Goal: Transaction & Acquisition: Purchase product/service

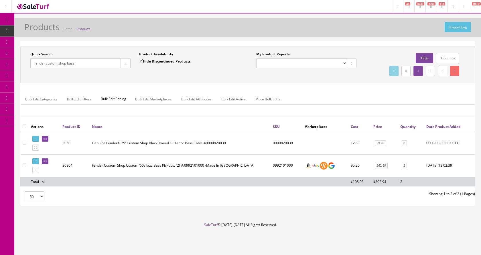
click at [30, 29] on link "Products" at bounding box center [44, 30] width 60 height 11
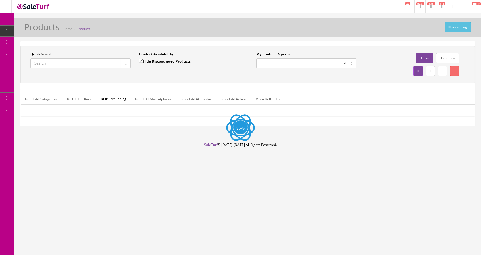
click at [99, 65] on input "Quick Search" at bounding box center [75, 63] width 91 height 10
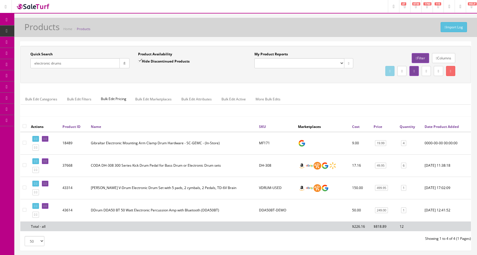
type input "electronic drums"
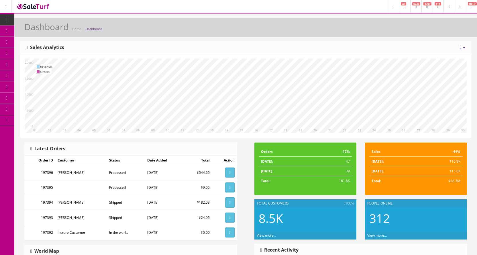
click at [31, 63] on icon at bounding box center [30, 64] width 6 height 5
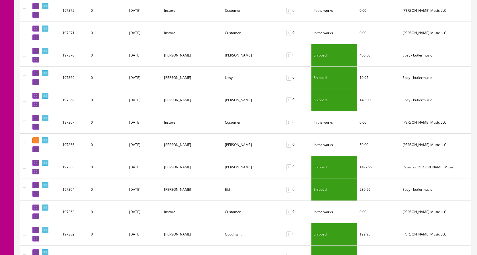
scroll to position [602, 0]
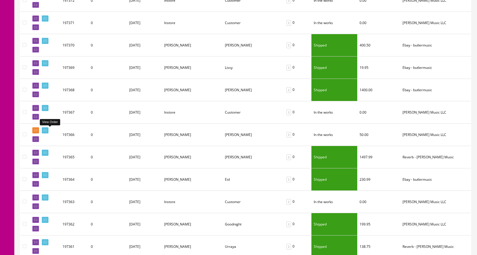
click at [47, 130] on icon at bounding box center [46, 130] width 1 height 3
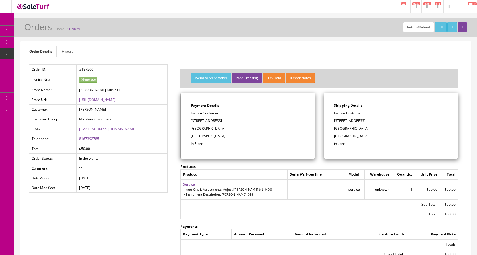
click at [42, 31] on span "Products" at bounding box center [41, 30] width 14 height 5
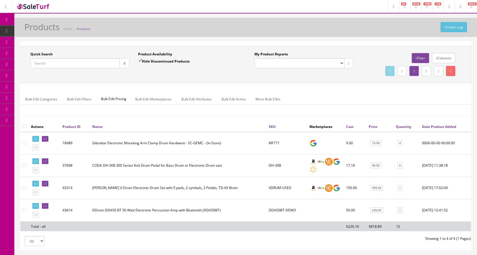
click at [41, 62] on input "Quick Search" at bounding box center [74, 63] width 89 height 10
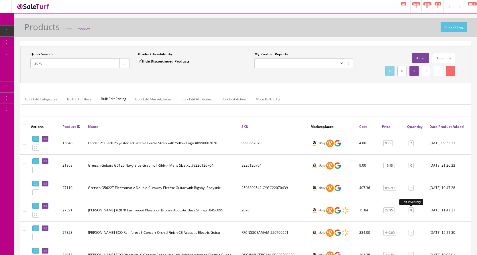
type input "2070"
click at [411, 212] on link "8" at bounding box center [411, 210] width 5 height 6
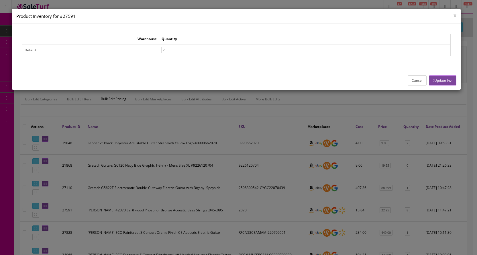
type input"] "7"
click at [208, 51] on input"] "7" at bounding box center [185, 50] width 46 height 7
click at [437, 81] on button "Update Inv." at bounding box center [442, 80] width 27 height 10
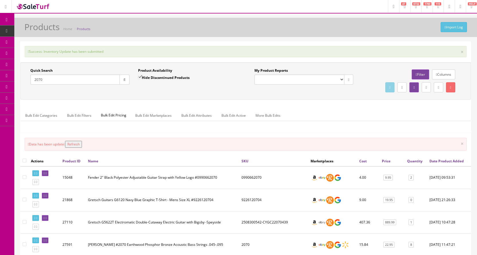
drag, startPoint x: 85, startPoint y: 76, endPoint x: 16, endPoint y: 69, distance: 69.2
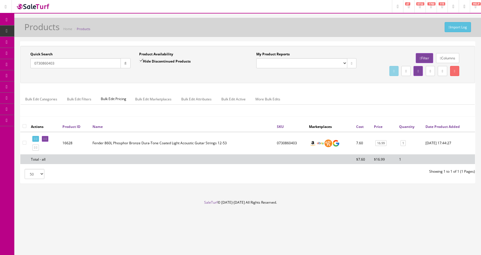
type input "0730860403"
click at [30, 51] on link "POS Console" at bounding box center [44, 53] width 60 height 11
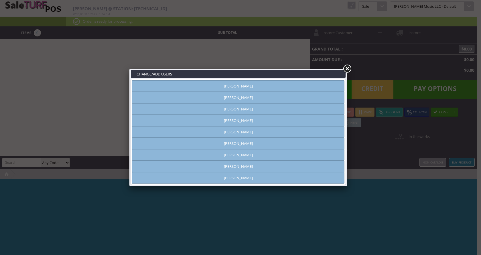
type input "[PERSON_NAME]"
click at [253, 121] on link "[PERSON_NAME]" at bounding box center [238, 120] width 213 height 11
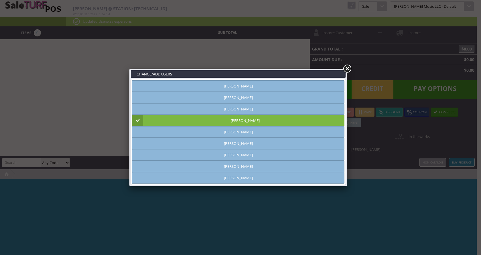
click at [349, 69] on link at bounding box center [347, 69] width 10 height 10
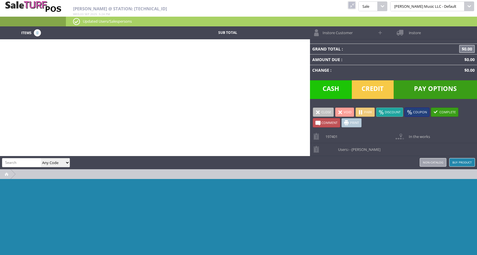
click at [327, 122] on span "Comment" at bounding box center [329, 122] width 16 height 4
type textarea """"
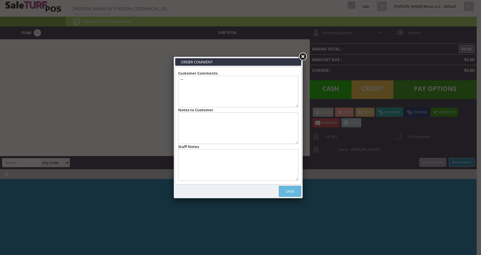
click at [218, 158] on textarea at bounding box center [238, 165] width 120 height 32
drag, startPoint x: 223, startPoint y: 153, endPoint x: 176, endPoint y: 160, distance: 47.5
click at [176, 160] on li "Customer Comments "" Notes to Customer Staff Notes aPPROVED BY aNDY" at bounding box center [238, 125] width 125 height 110
type textarea "aPPROVED BY aNDY"
type input "Approved by"
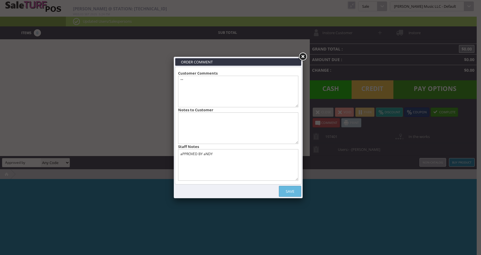
click at [271, 168] on textarea "aPPROVED BY aNDY" at bounding box center [238, 165] width 120 height 32
type textarea "a"
type textarea "Approved by [PERSON_NAME]."
click at [291, 192] on link "Save" at bounding box center [290, 191] width 22 height 11
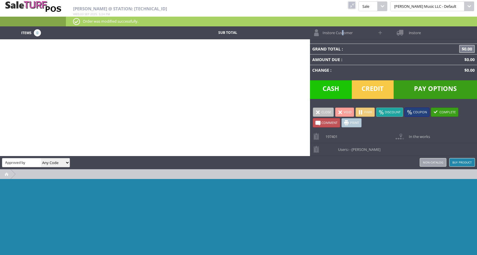
click at [343, 34] on span "Instore Customer" at bounding box center [336, 30] width 33 height 9
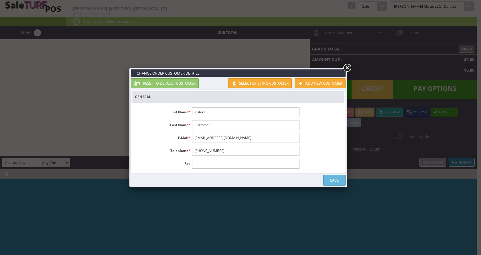
drag, startPoint x: 216, startPoint y: 110, endPoint x: 187, endPoint y: 113, distance: 29.1
click at [187, 113] on li "First Name * Instore" at bounding box center [217, 112] width 170 height 10
drag, startPoint x: 211, startPoint y: 108, endPoint x: 193, endPoint y: 111, distance: 17.9
click at [193, 111] on input "Instore" at bounding box center [245, 112] width 107 height 10
type input "[PERSON_NAME]"
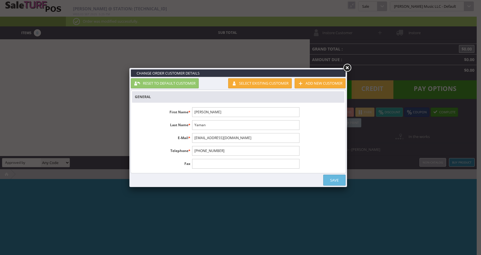
type input "Yaman"
paste input "[PERSON_NAME][EMAIL_ADDRESS]"
type input "[PERSON_NAME][EMAIL_ADDRESS][DOMAIN_NAME]"
drag, startPoint x: 227, startPoint y: 149, endPoint x: 180, endPoint y: 150, distance: 46.4
click at [180, 150] on li "Telephone * [PHONE_NUMBER]" at bounding box center [217, 151] width 170 height 10
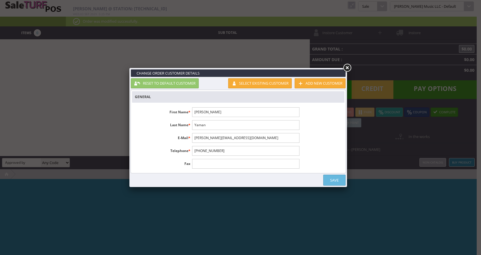
click at [331, 179] on link "Save" at bounding box center [334, 179] width 22 height 11
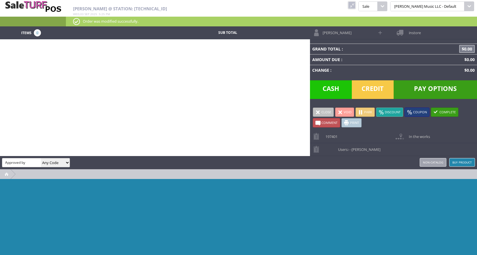
click at [34, 163] on input "Approved by" at bounding box center [21, 162] width 39 height 8
drag, startPoint x: 37, startPoint y: 162, endPoint x: 0, endPoint y: 162, distance: 36.7
click at [0, 162] on div "[PERSON_NAME] Approved by Any Code SKU UPC EAN Name Model Buy Product Non-catal…" at bounding box center [238, 162] width 477 height 13
type input "harmonica necklace"
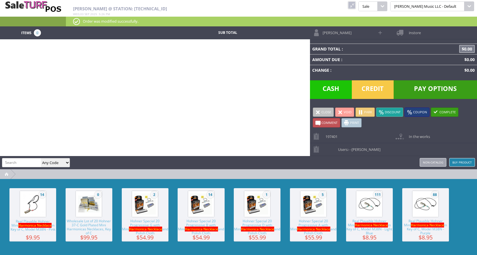
click at [375, 209] on img at bounding box center [370, 204] width 22 height 22
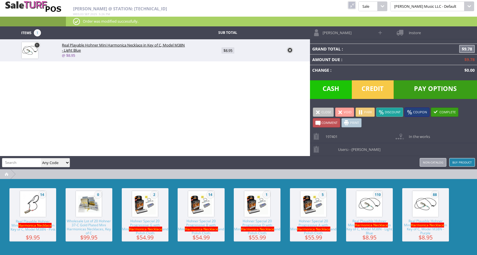
click at [231, 49] on span "$8.95" at bounding box center [227, 50] width 13 height 6
type input "8.95"
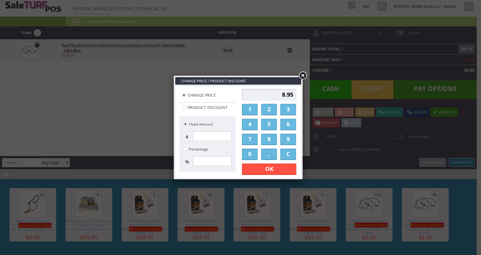
click at [249, 151] on link "0" at bounding box center [250, 153] width 16 height 11
type input "0"
click at [256, 164] on link "OK" at bounding box center [269, 168] width 54 height 11
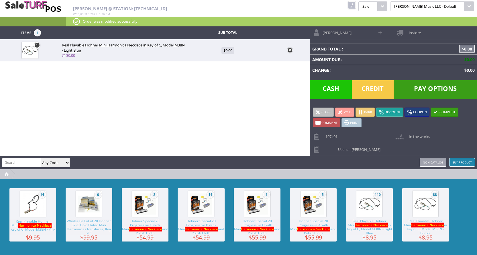
click at [21, 160] on input "search" at bounding box center [21, 162] width 39 height 8
type input "bracelet"
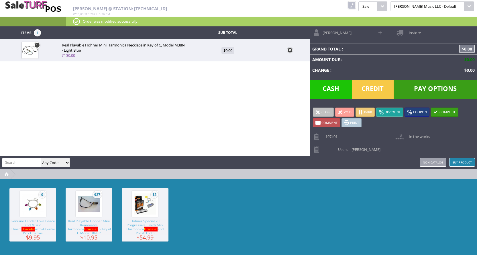
click at [97, 224] on span "Real Playable Hohner Mini Removable Harmonica Bracelet in Key of C Model 38-BR" at bounding box center [89, 227] width 47 height 16
click at [230, 72] on span "$10.95" at bounding box center [227, 72] width 15 height 6
type input "10.95"
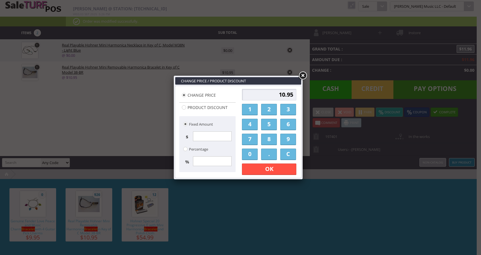
click at [251, 153] on link "0" at bounding box center [250, 153] width 16 height 11
type input "0"
click at [257, 170] on link "OK" at bounding box center [269, 168] width 54 height 11
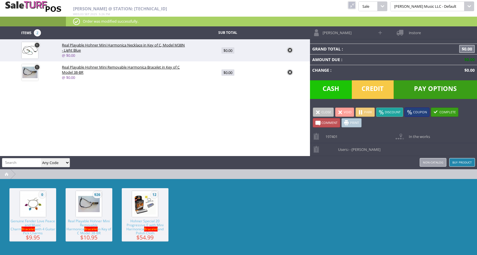
click at [411, 32] on span "instore" at bounding box center [413, 30] width 15 height 9
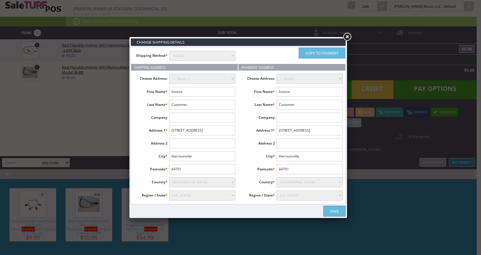
click at [191, 59] on select "instore Free Shipping (2-7days) ($0) Per Item Shipping ($2) text_description ($…" at bounding box center [202, 56] width 66 height 10
select select "[DOMAIN_NAME]"
click at [169, 51] on select "instore Free Shipping (2-7days) ($0) Per Item Shipping ($2) text_description ($…" at bounding box center [202, 56] width 66 height 10
click at [189, 76] on select "--- None ---" at bounding box center [202, 79] width 66 height 10
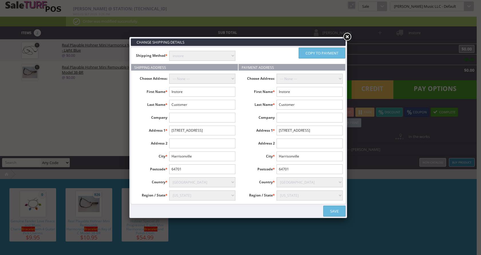
click at [190, 91] on input "Instore" at bounding box center [202, 92] width 66 height 10
drag, startPoint x: 190, startPoint y: 91, endPoint x: 165, endPoint y: 90, distance: 24.7
click at [165, 90] on li "First Name * Instore" at bounding box center [184, 92] width 107 height 10
click at [164, 89] on li "First Name * Instore" at bounding box center [184, 92] width 107 height 10
click at [197, 92] on input "Instore" at bounding box center [202, 92] width 66 height 10
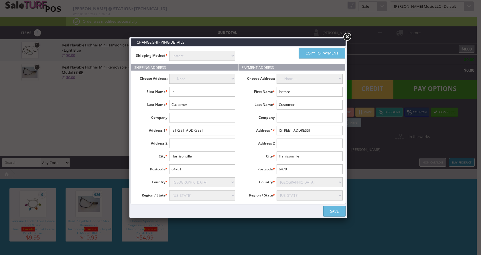
type input "I"
type input "[PERSON_NAME]"
type input "Yaman"
drag, startPoint x: 216, startPoint y: 131, endPoint x: 165, endPoint y: 130, distance: 51.6
click at [165, 130] on li "Address 1 * [STREET_ADDRESS]" at bounding box center [184, 130] width 107 height 10
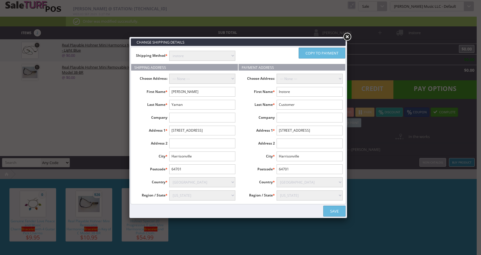
drag, startPoint x: 213, startPoint y: 131, endPoint x: 162, endPoint y: 131, distance: 51.6
click at [162, 131] on li "Address 1 * [STREET_ADDRESS]" at bounding box center [184, 130] width 107 height 10
drag, startPoint x: 215, startPoint y: 129, endPoint x: 172, endPoint y: 129, distance: 42.7
click at [172, 129] on input "[STREET_ADDRESS]" at bounding box center [202, 130] width 66 height 10
paste input "[STREET_ADDRESS]"
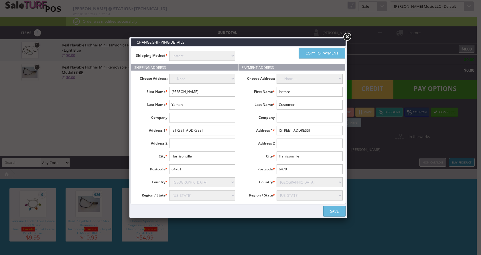
type input "[STREET_ADDRESS]"
drag, startPoint x: 199, startPoint y: 157, endPoint x: 172, endPoint y: 153, distance: 27.0
click at [172, 153] on input "Harrisonville" at bounding box center [202, 156] width 66 height 10
type input "[PERSON_NAME]"
drag, startPoint x: 188, startPoint y: 170, endPoint x: 155, endPoint y: 171, distance: 33.0
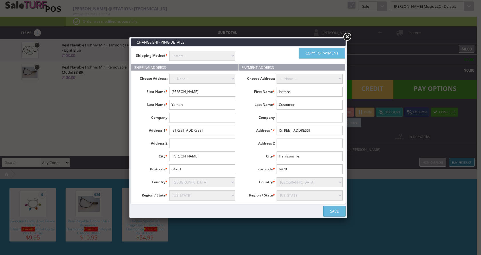
click at [155, 171] on li "Postcode * 64701" at bounding box center [184, 169] width 107 height 10
drag, startPoint x: 188, startPoint y: 168, endPoint x: 172, endPoint y: 168, distance: 15.5
click at [172, 168] on input "64701" at bounding box center [202, 169] width 66 height 10
paste input "2751"
type input "27511"
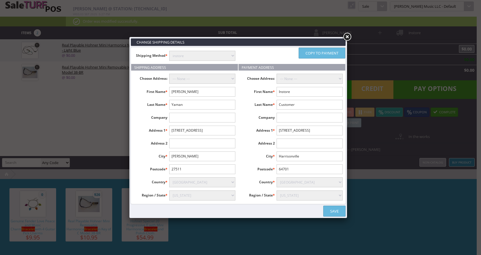
click at [201, 198] on select "[US_STATE] [US_STATE] [US_STATE] [US_STATE] [US_STATE] Armed Forces Africa Arme…" at bounding box center [202, 195] width 66 height 10
select select "3656"
click at [169, 190] on select "[US_STATE] [US_STATE] [US_STATE] [US_STATE] [US_STATE] Armed Forces Africa Arme…" at bounding box center [202, 195] width 66 height 10
click at [318, 53] on link "Copy to payment" at bounding box center [322, 53] width 47 height 11
type input "[PERSON_NAME]"
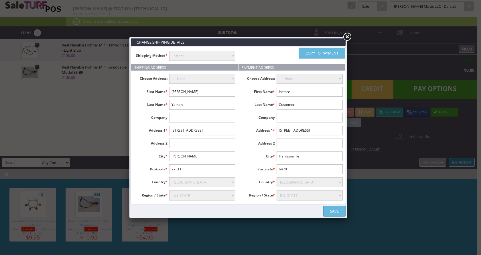
type input "Yaman"
type input "[STREET_ADDRESS]"
type input "[PERSON_NAME]"
type input "27511"
select select "3656"
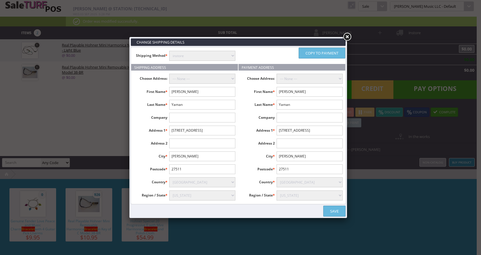
click at [333, 210] on link "Save" at bounding box center [334, 210] width 22 height 11
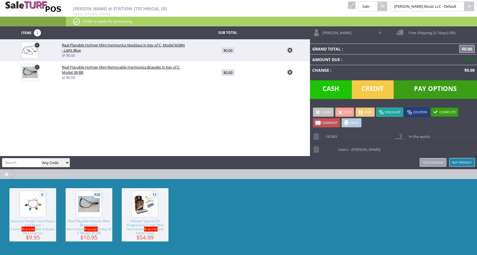
click at [416, 86] on span "Pay Options" at bounding box center [435, 89] width 83 height 19
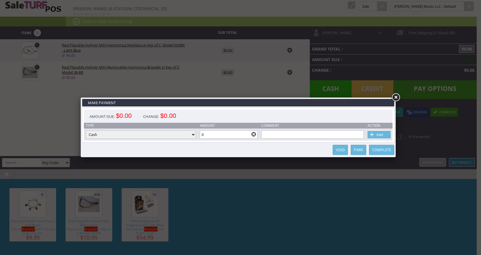
click at [383, 151] on link "Complete" at bounding box center [381, 150] width 25 height 10
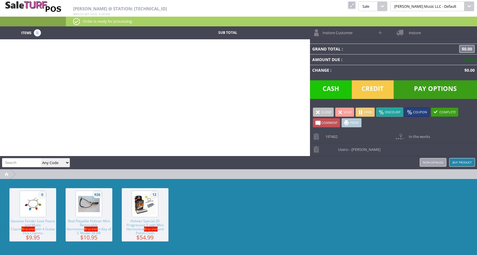
click at [330, 136] on span "197402" at bounding box center [330, 134] width 15 height 9
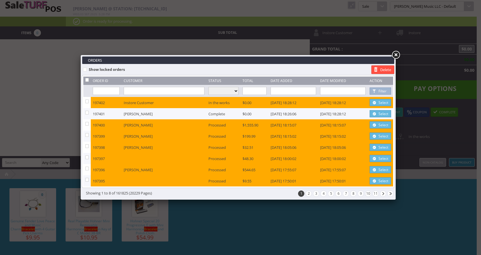
click at [378, 114] on link "Select" at bounding box center [380, 113] width 21 height 7
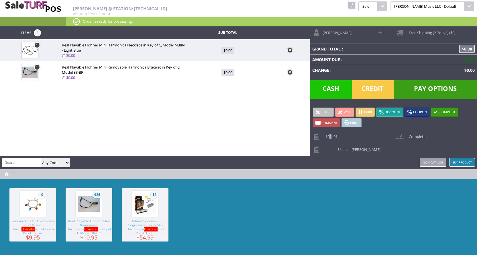
click at [331, 137] on span "197401" at bounding box center [330, 134] width 15 height 9
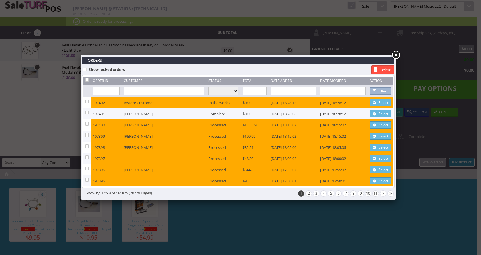
click at [88, 111] on input"] "Select" at bounding box center [86, 113] width 3 height 4
click at [88, 113] on input"] "Select" at bounding box center [86, 113] width 3 height 4
checkbox input"] "false"
click at [398, 54] on link at bounding box center [396, 55] width 10 height 10
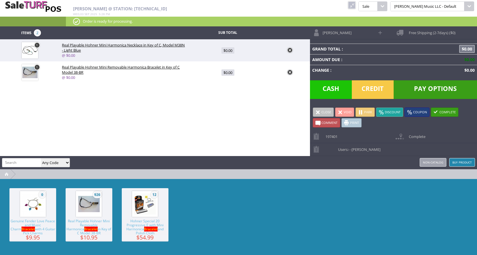
click at [367, 136] on link "197401" at bounding box center [351, 136] width 83 height 13
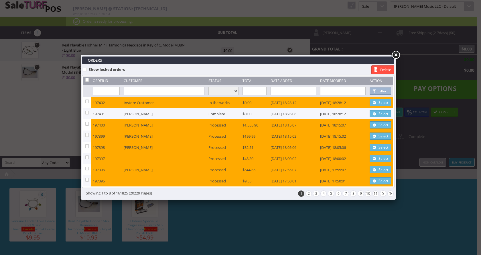
click at [398, 53] on link at bounding box center [396, 55] width 10 height 10
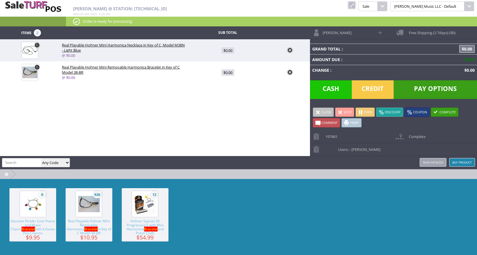
click at [439, 32] on span "Free Shipping (2-7days) ($0)" at bounding box center [431, 30] width 50 height 9
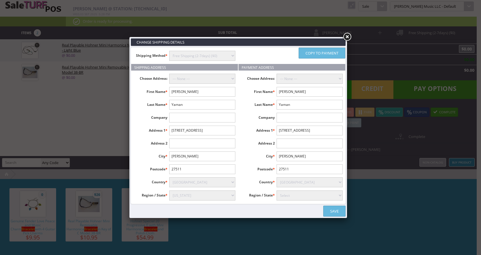
click at [348, 38] on link at bounding box center [347, 37] width 10 height 10
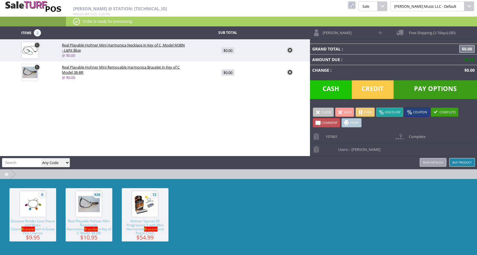
click at [381, 33] on span at bounding box center [380, 32] width 7 height 7
select select "6"
select select "1"
select select "6"
select select "1"
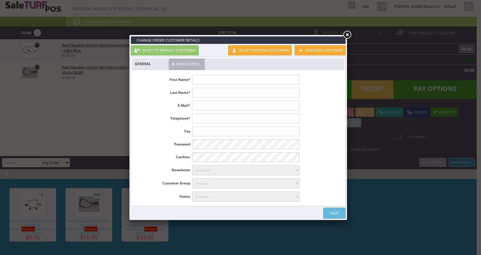
click at [346, 36] on link at bounding box center [347, 35] width 10 height 10
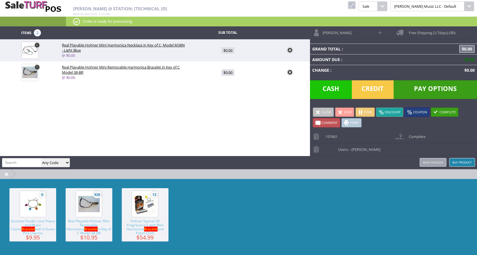
click at [416, 33] on span "Free Shipping (2-7days) ($0)" at bounding box center [431, 30] width 50 height 9
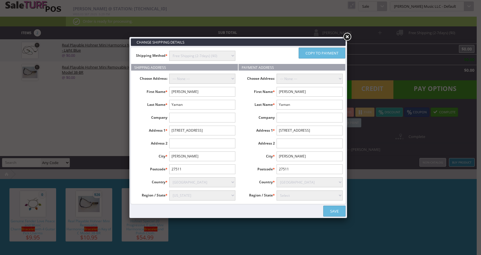
click at [347, 38] on link at bounding box center [347, 37] width 10 height 10
